Goal: Task Accomplishment & Management: Manage account settings

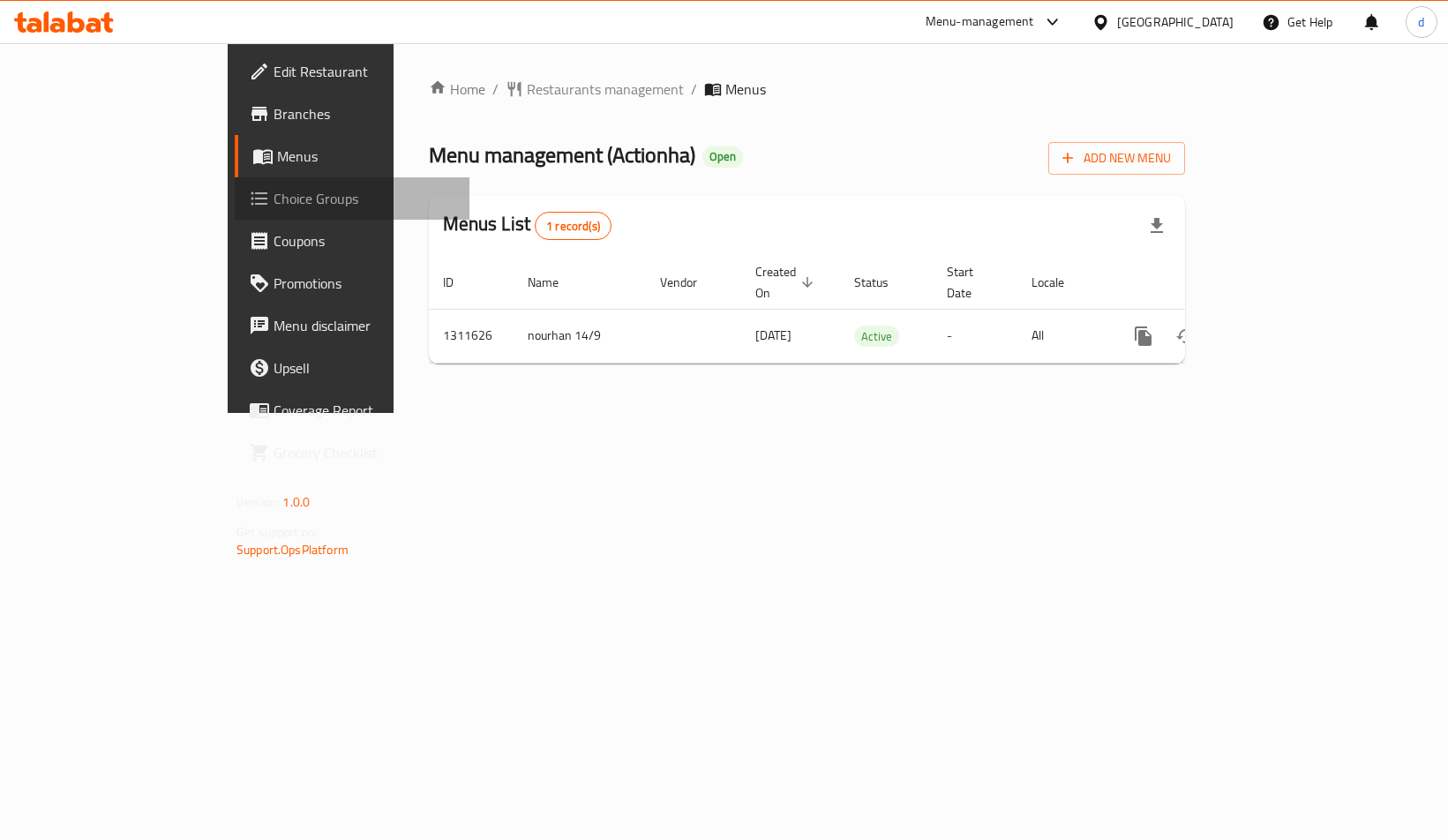
click at [274, 205] on span "Choice Groups" at bounding box center [365, 198] width 181 height 21
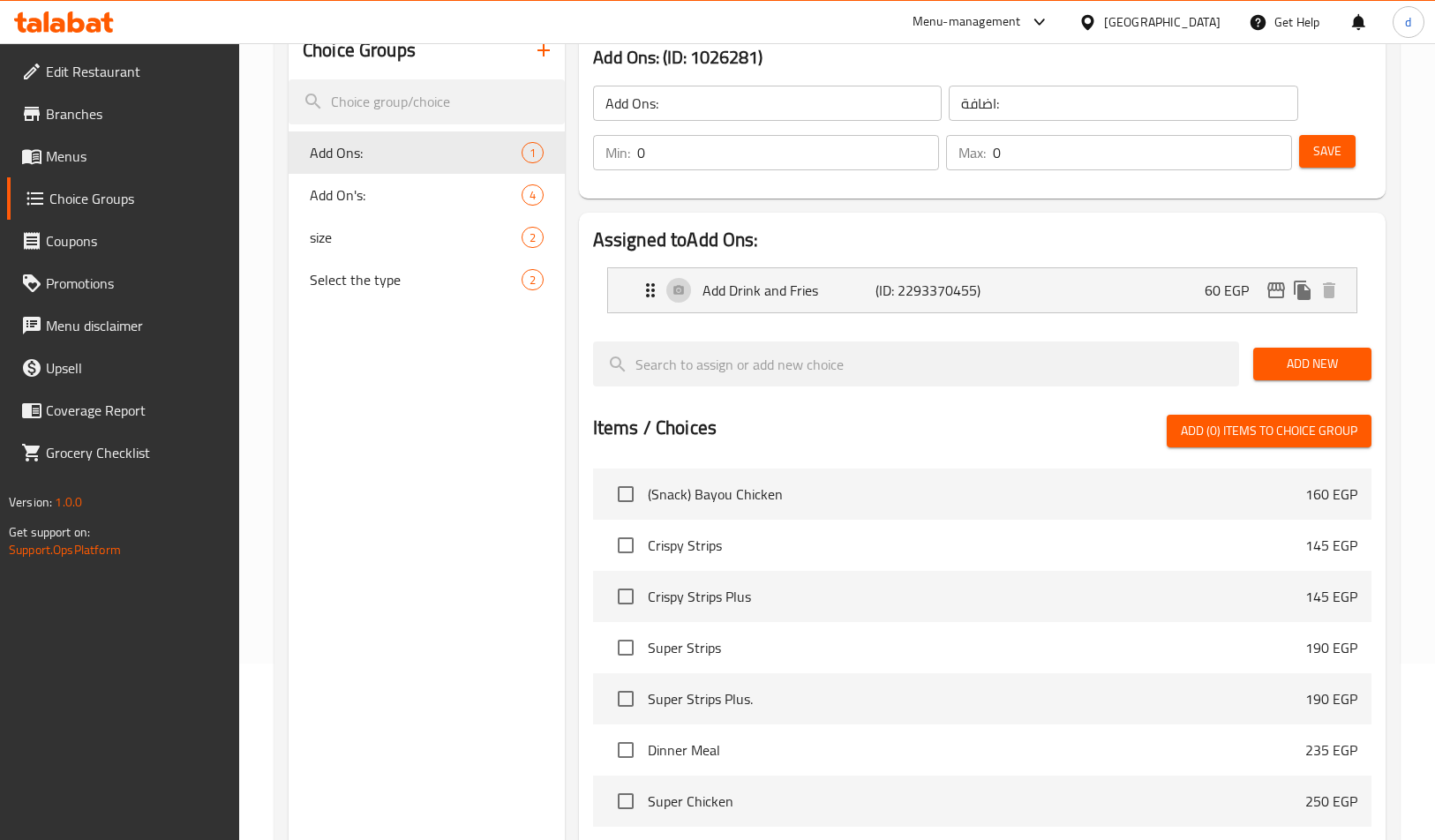
scroll to position [88, 0]
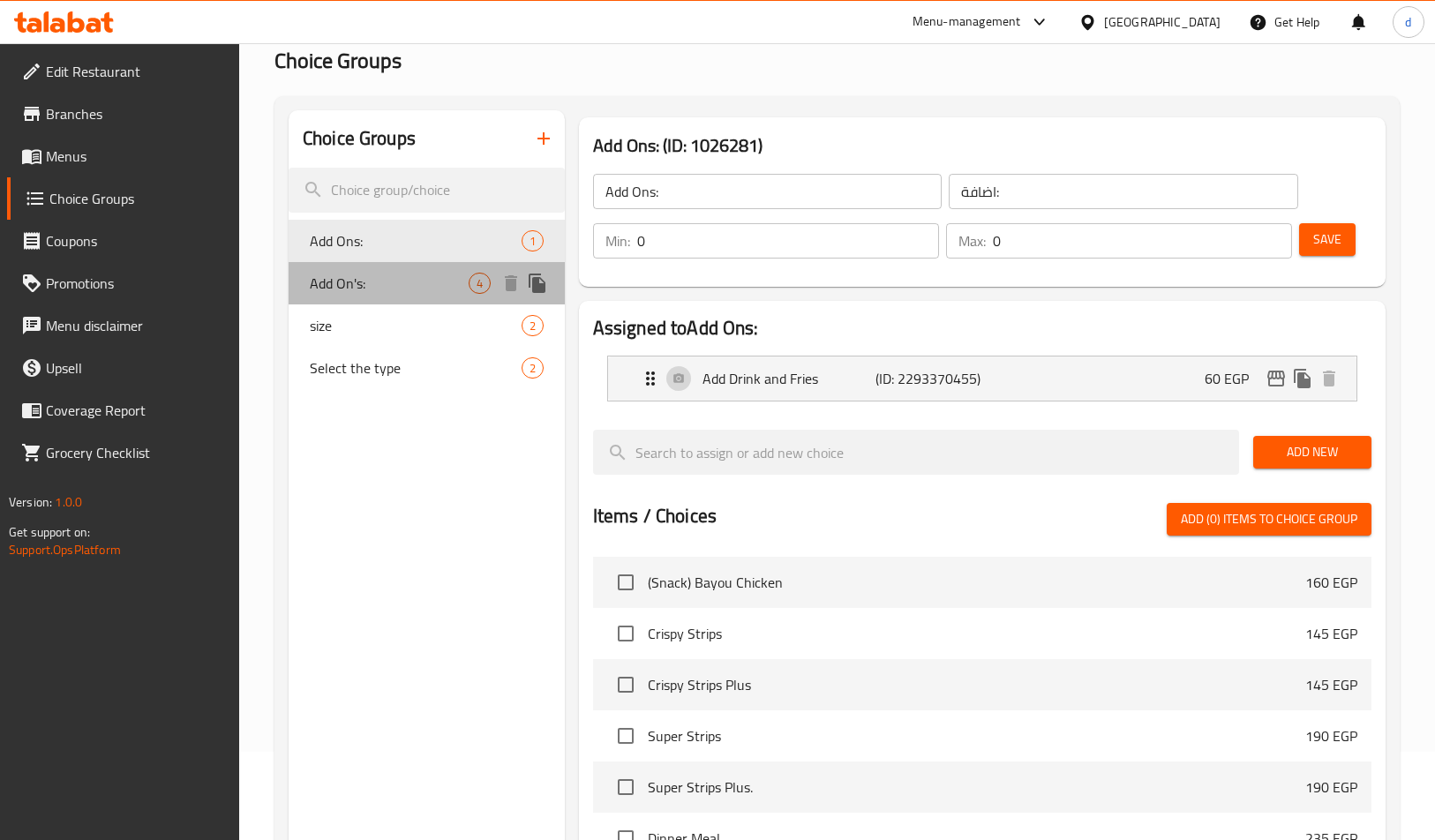
click at [423, 283] on span "Add On's:" at bounding box center [389, 283] width 159 height 21
type input "Add On's:"
type input "اضافات:"
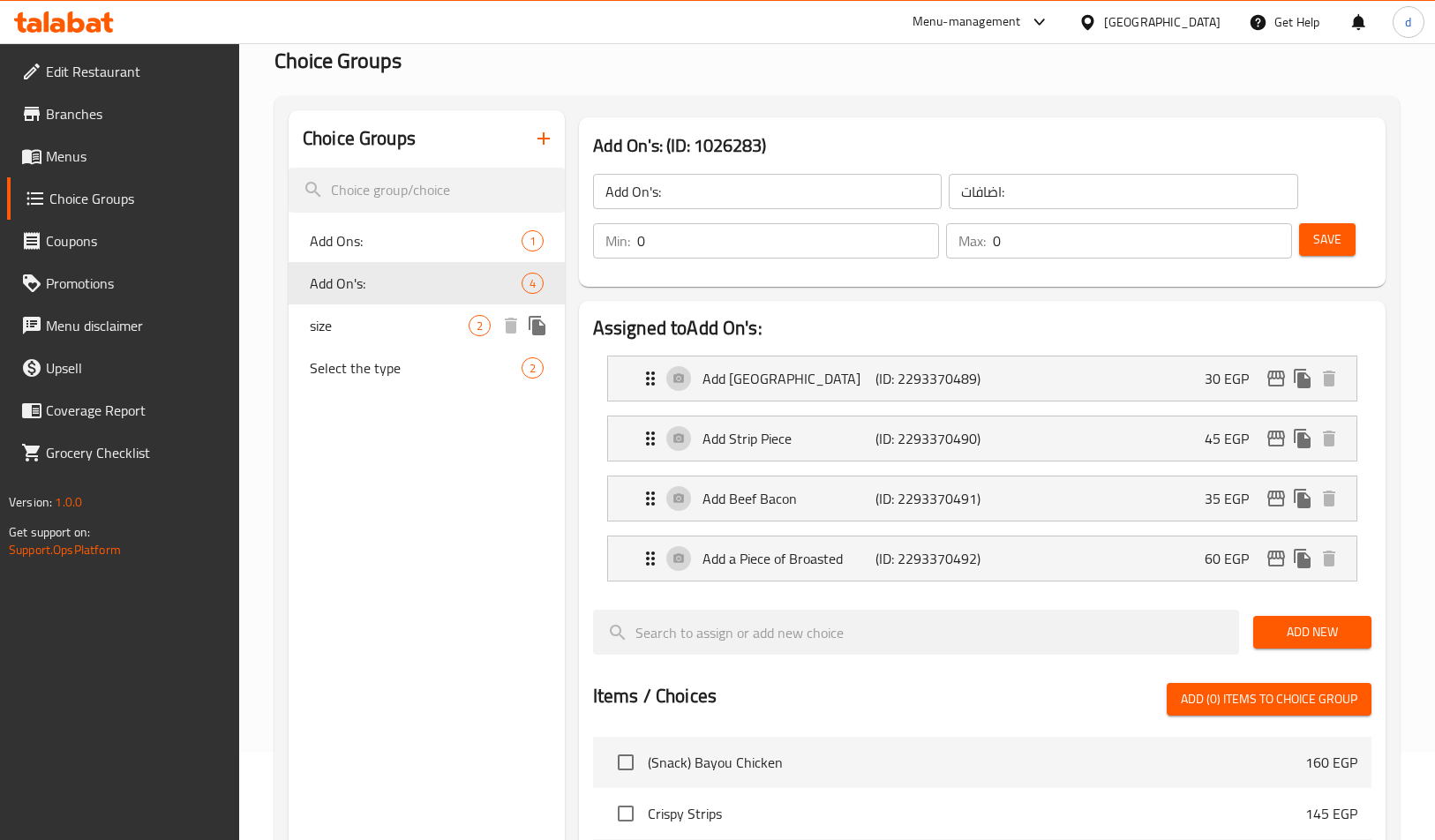
click at [353, 320] on span "size" at bounding box center [389, 325] width 159 height 21
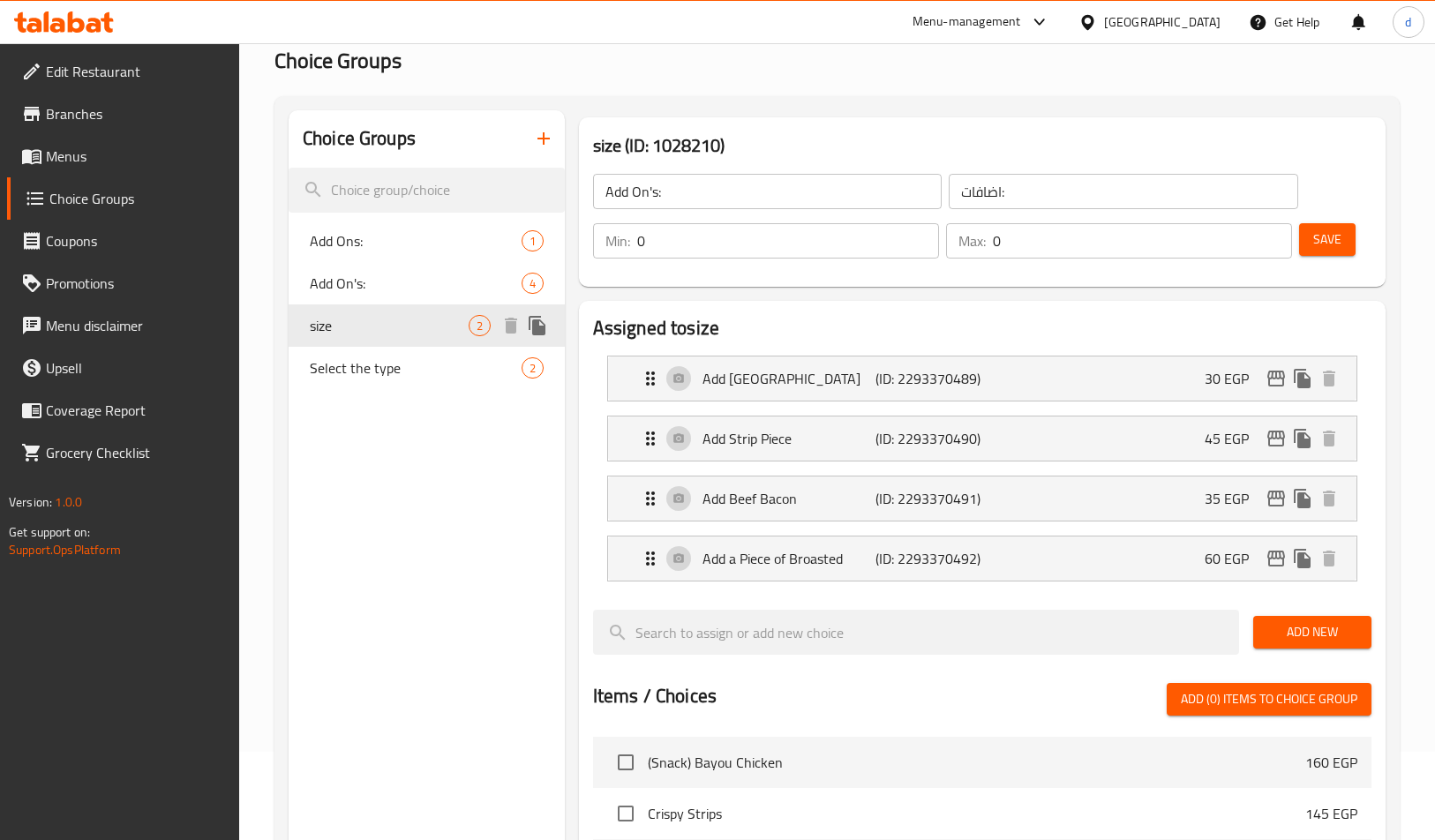
type input "size"
type input "الحجم"
type input "1"
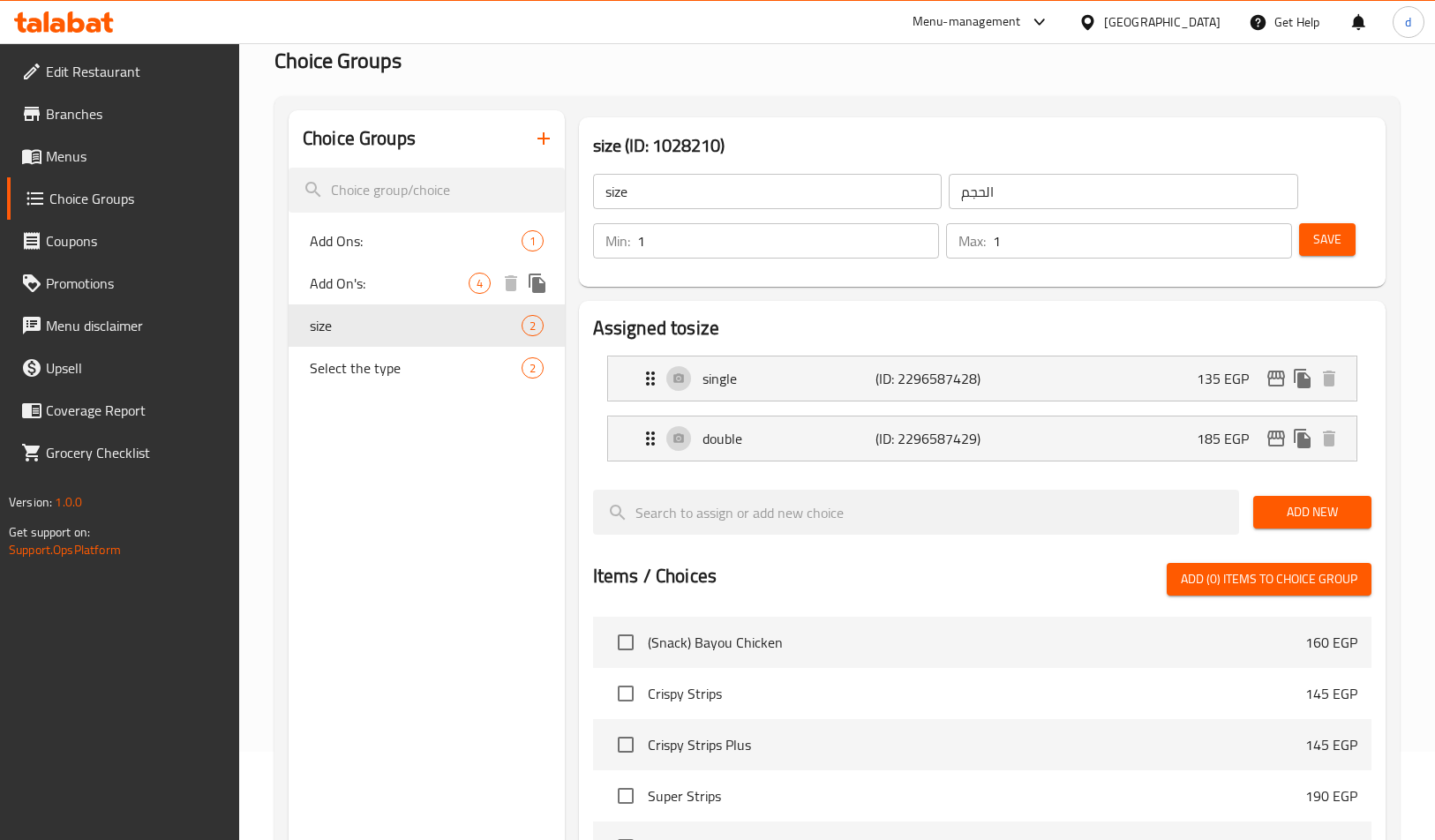
click at [364, 265] on div "Add On's: 4" at bounding box center [426, 282] width 276 height 42
type input "Add On's:"
type input "اضافات:"
type input "0"
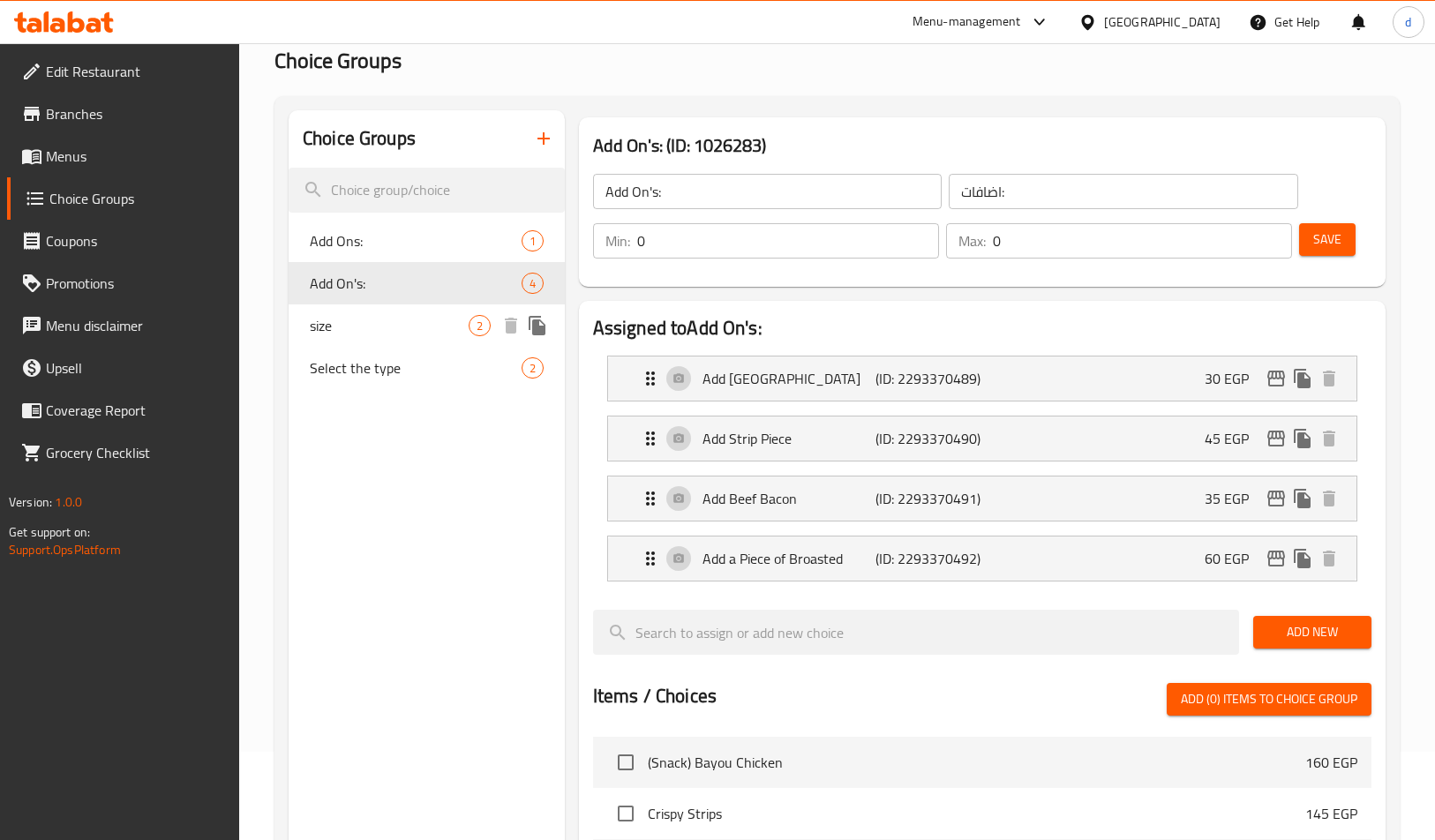
click at [351, 337] on div "size 2" at bounding box center [426, 325] width 276 height 42
type input "size"
type input "الحجم"
type input "1"
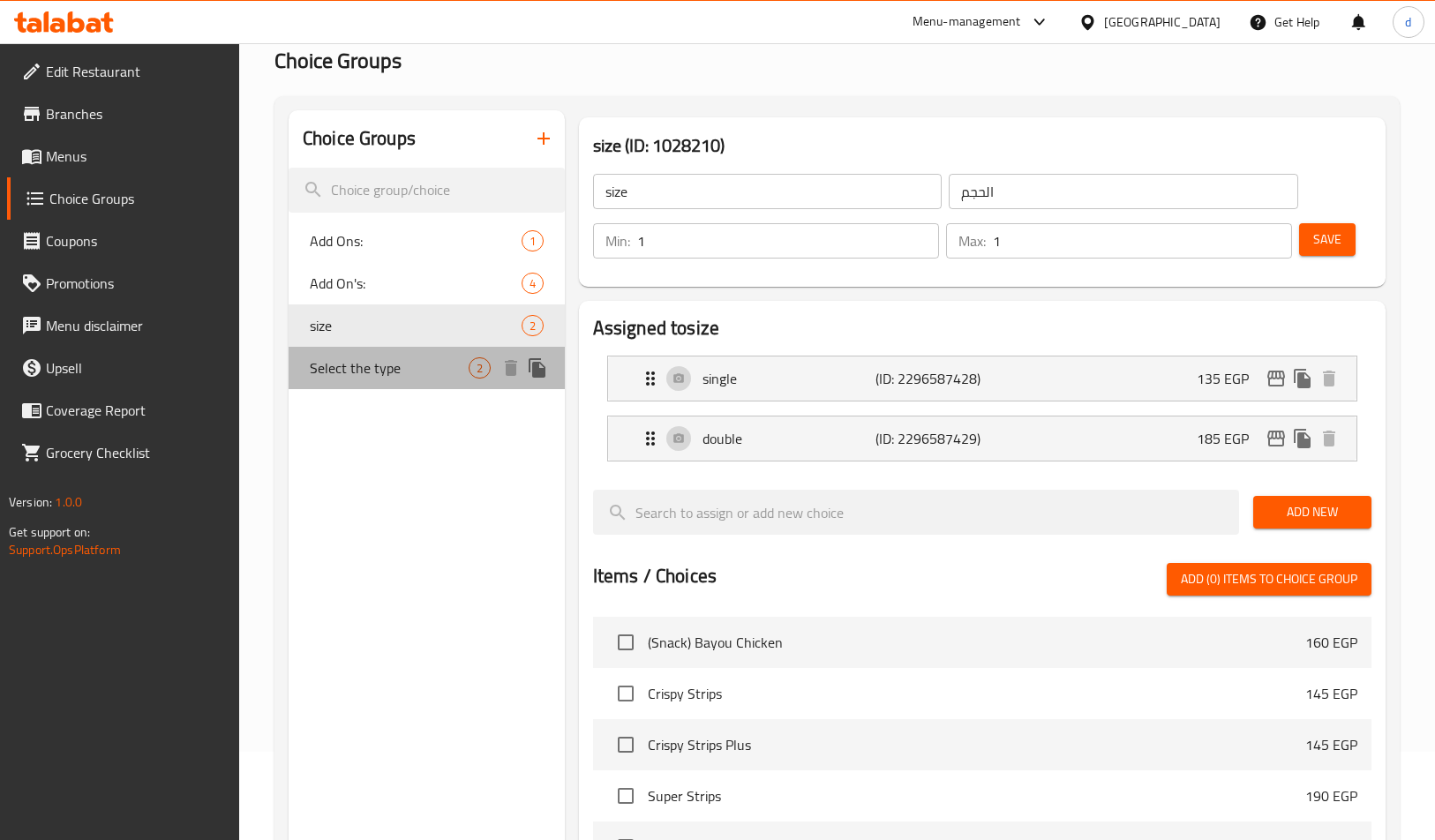
click at [369, 382] on div "Select the type 2" at bounding box center [426, 367] width 276 height 42
type input "Select the type"
type input "اختر النوع"
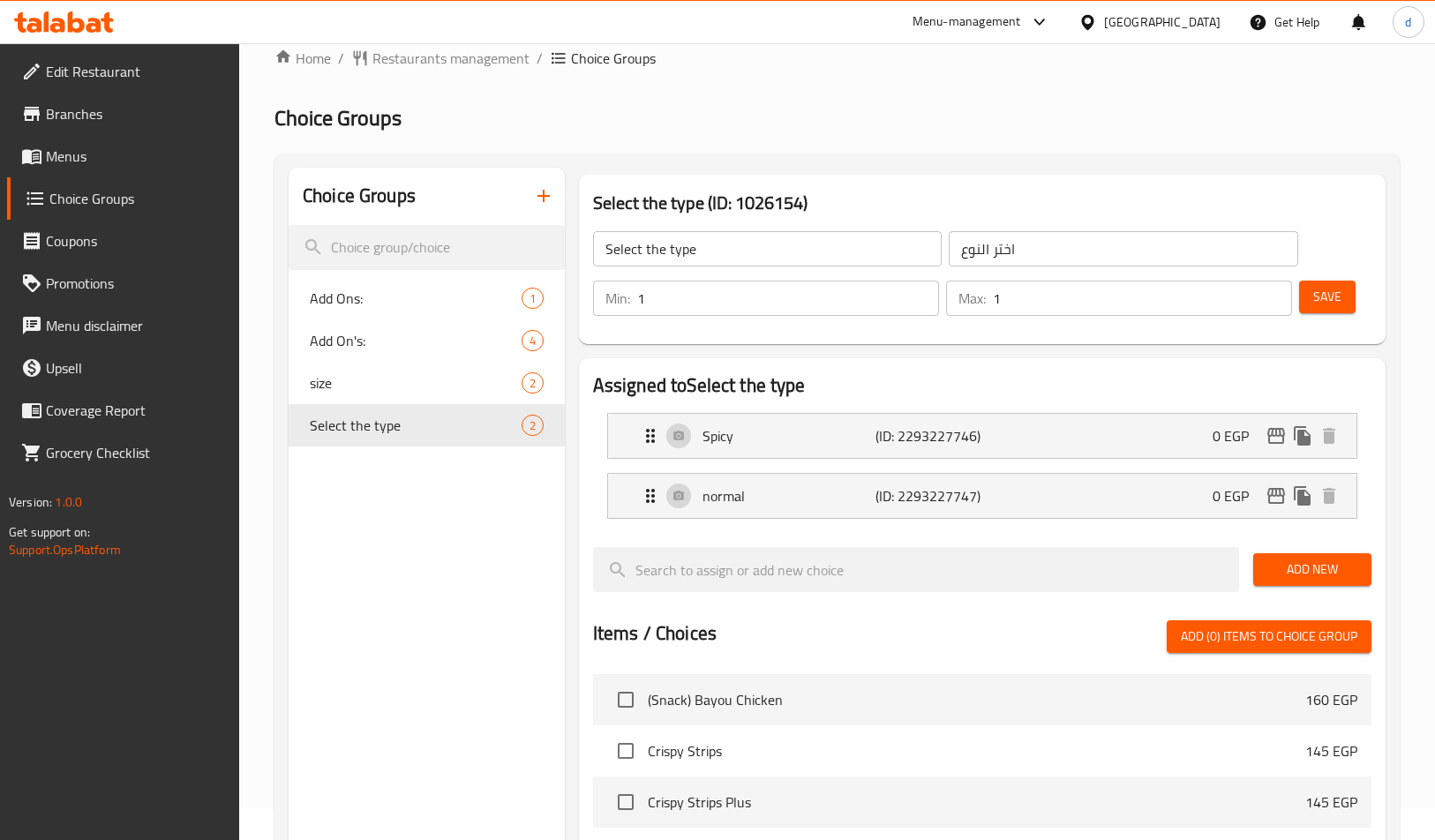
scroll to position [0, 0]
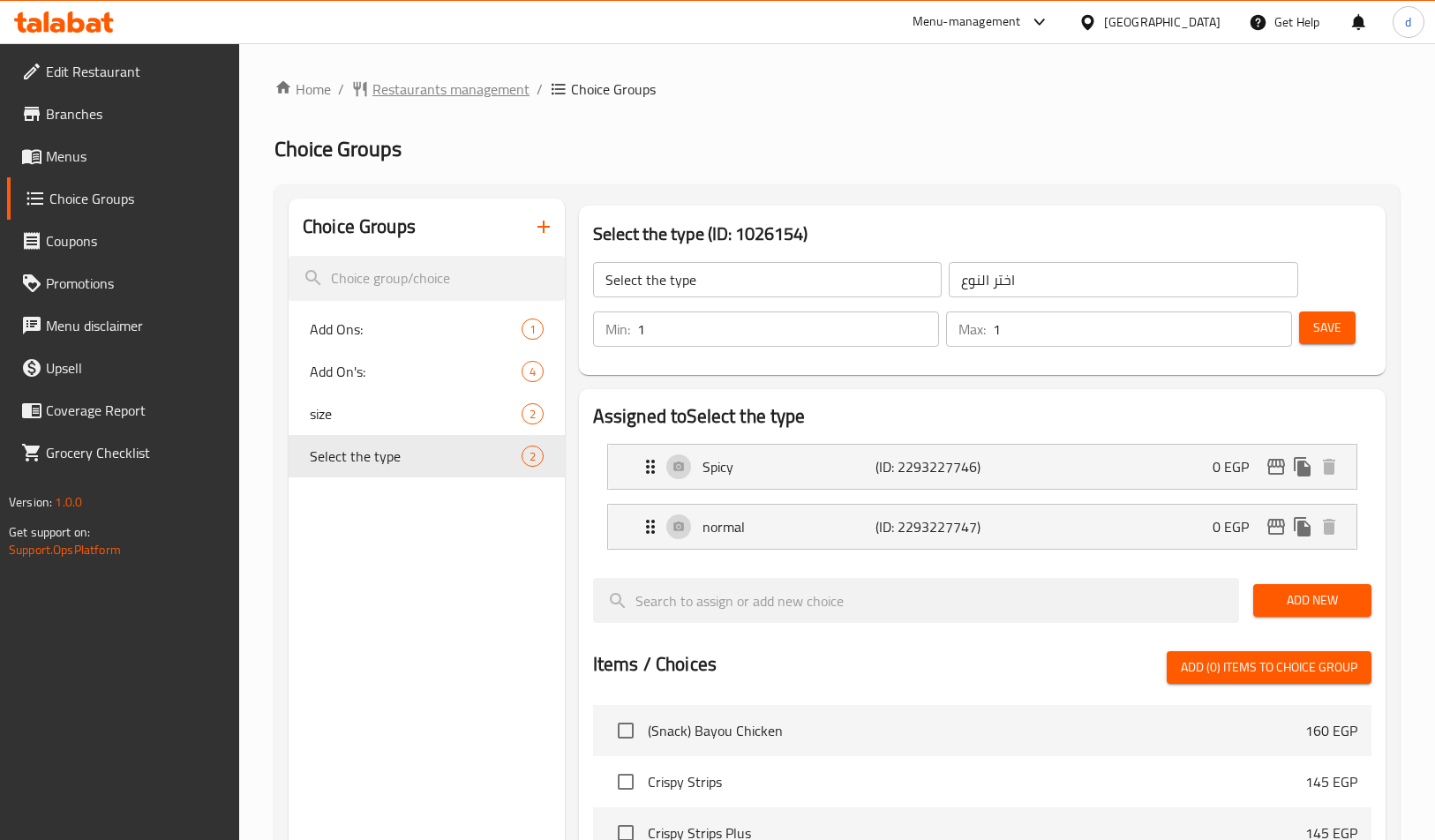
click at [389, 88] on span "Restaurants management" at bounding box center [451, 89] width 157 height 21
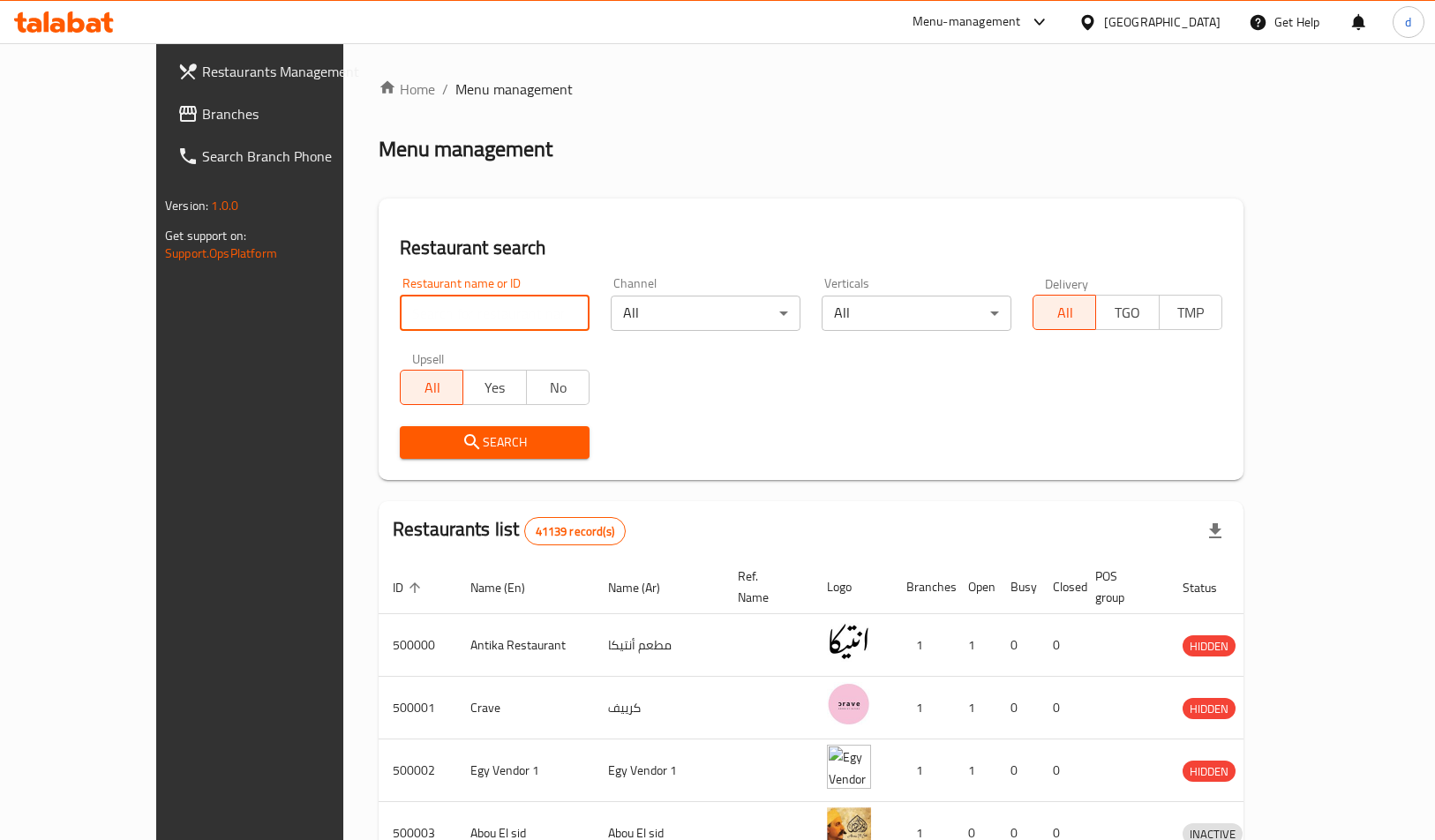
drag, startPoint x: 466, startPoint y: 325, endPoint x: 330, endPoint y: 249, distance: 155.8
click at [466, 325] on input "search" at bounding box center [495, 313] width 190 height 36
click at [202, 115] on span "Branches" at bounding box center [292, 113] width 180 height 21
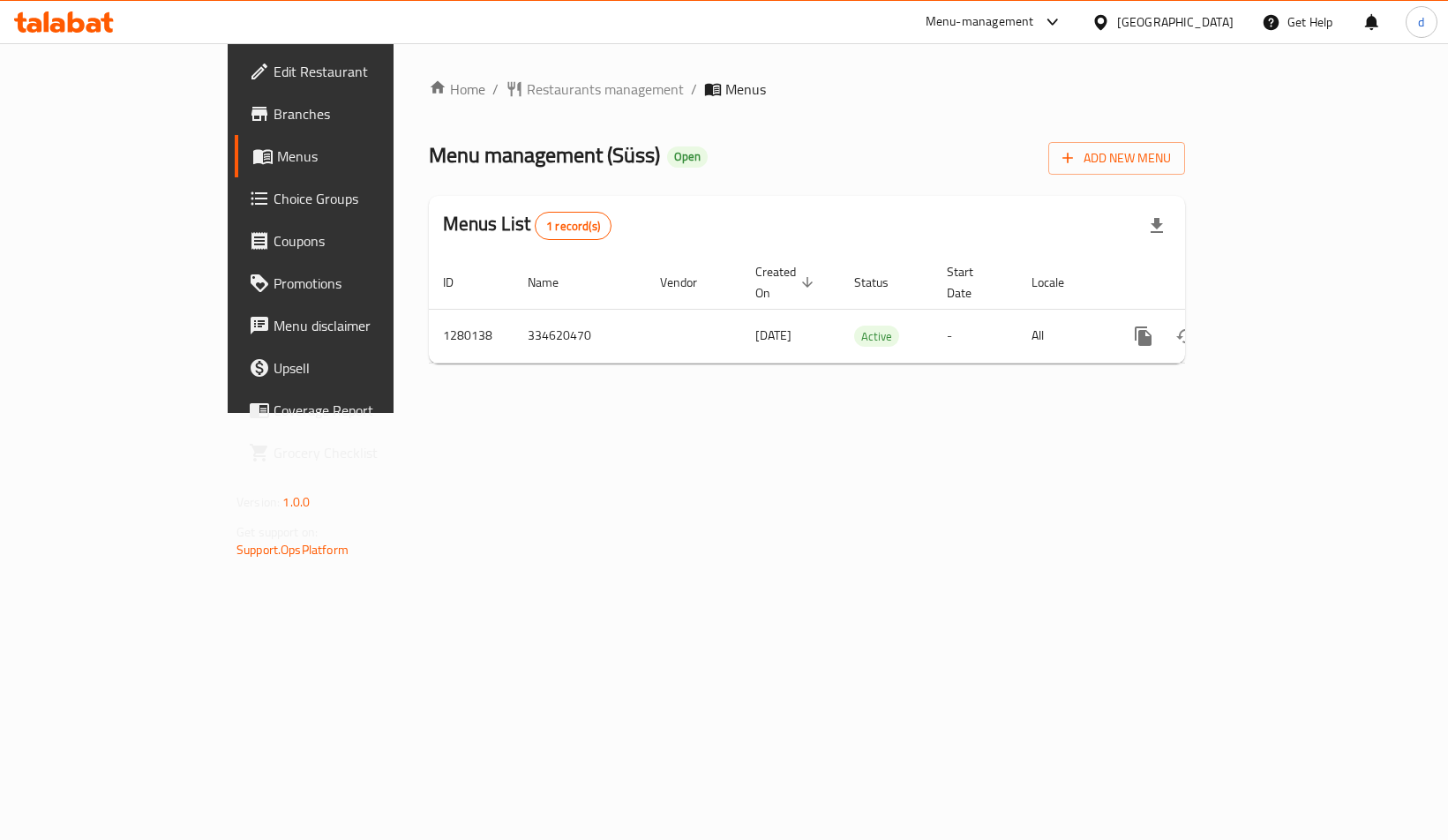
click at [274, 201] on span "Choice Groups" at bounding box center [365, 198] width 181 height 21
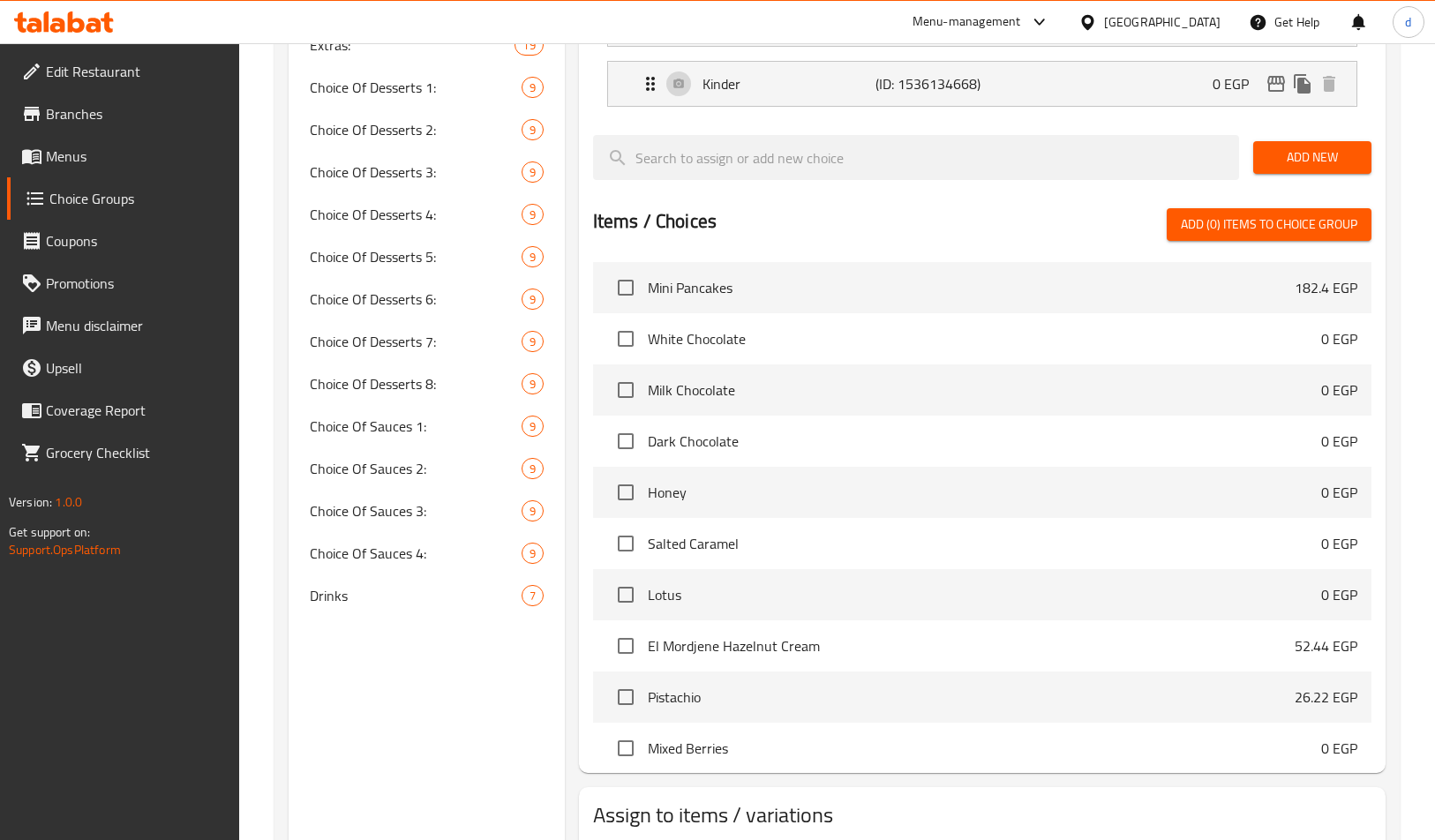
scroll to position [1095, 0]
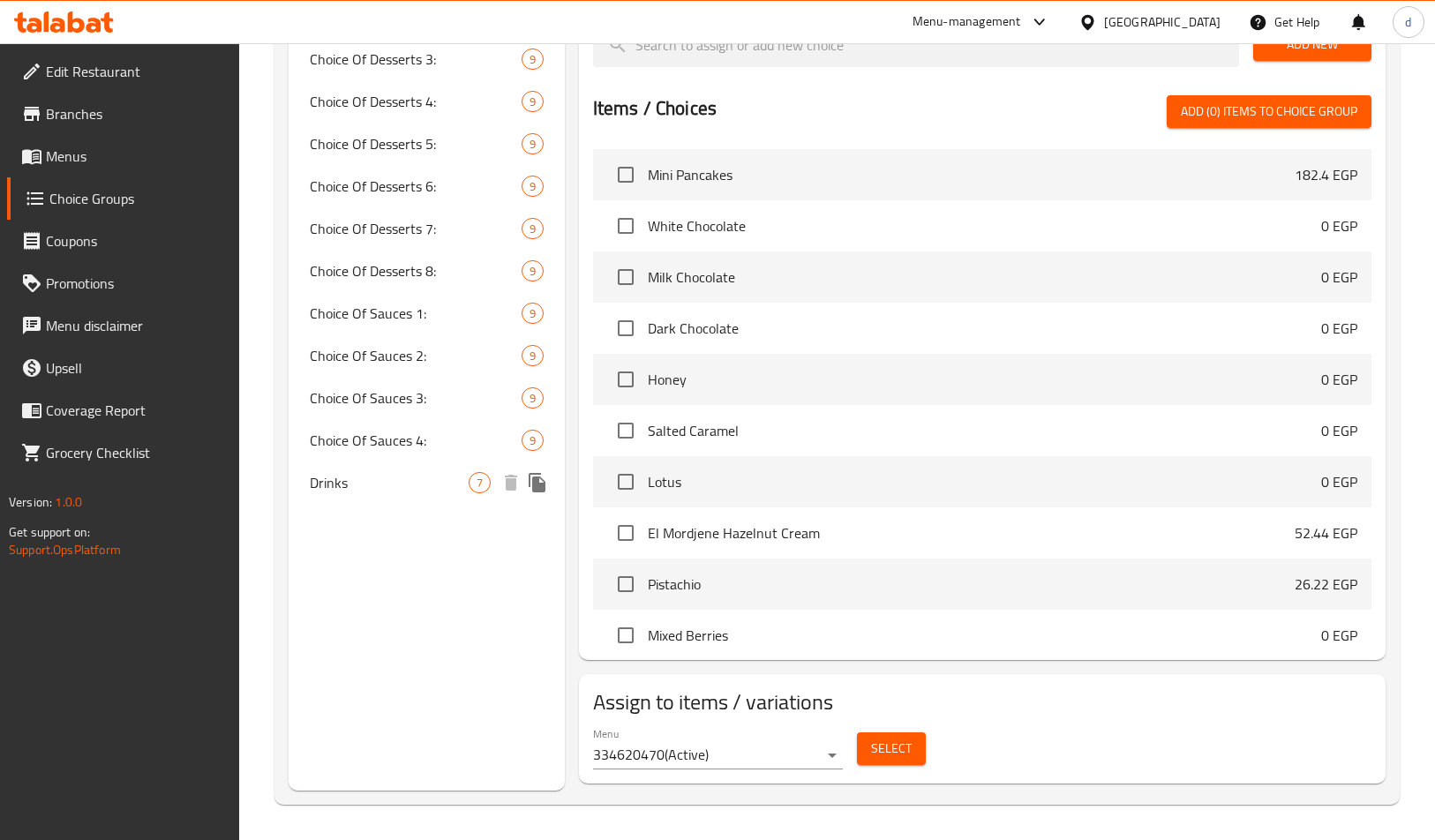
click at [389, 484] on span "Drinks" at bounding box center [389, 482] width 159 height 21
type input "Drinks"
type input "مشروبات"
type input "0"
type input "7"
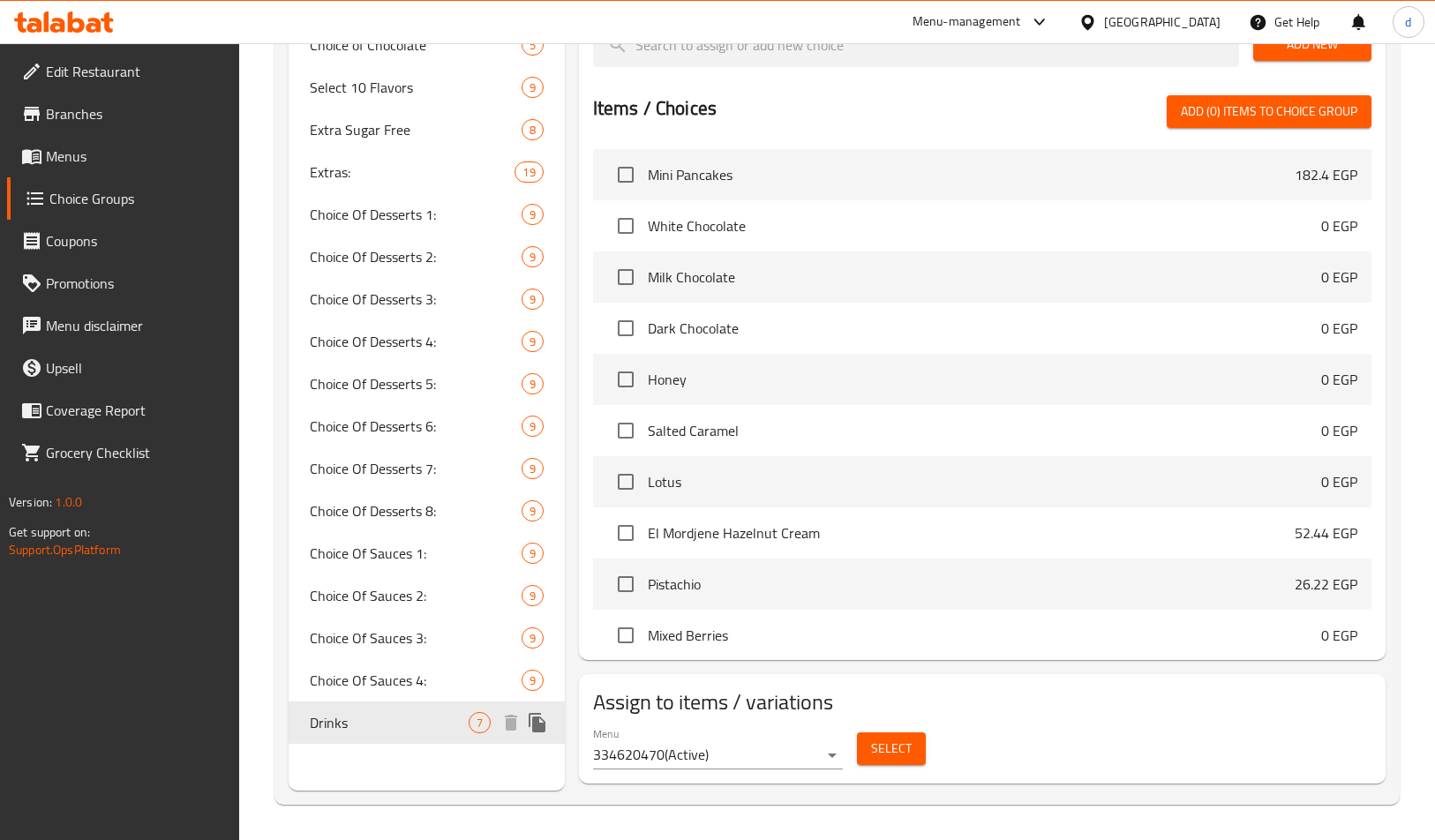
scroll to position [856, 0]
click at [469, 717] on span "7" at bounding box center [480, 723] width 21 height 17
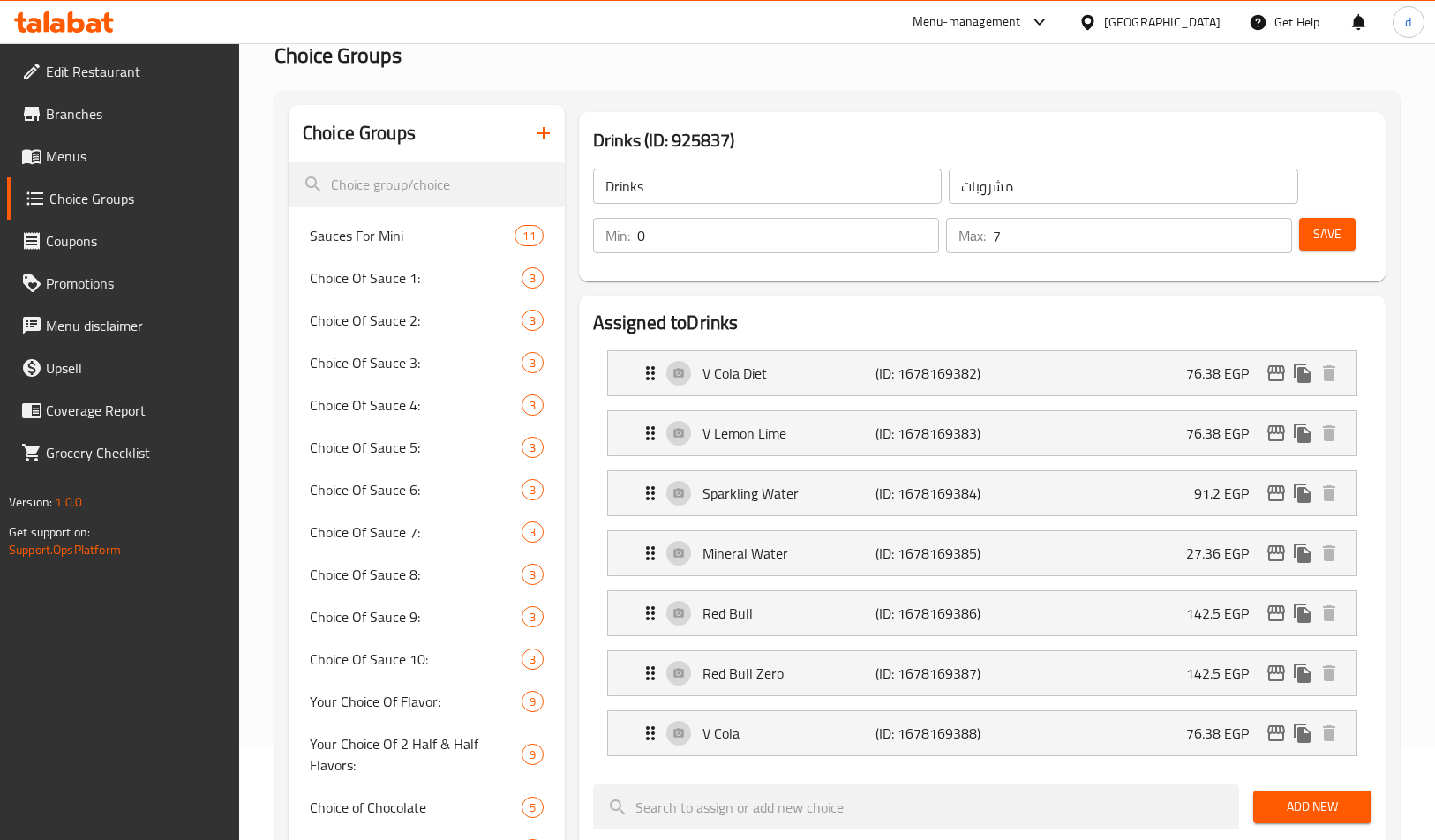
scroll to position [62, 0]
